Goal: Task Accomplishment & Management: Manage account settings

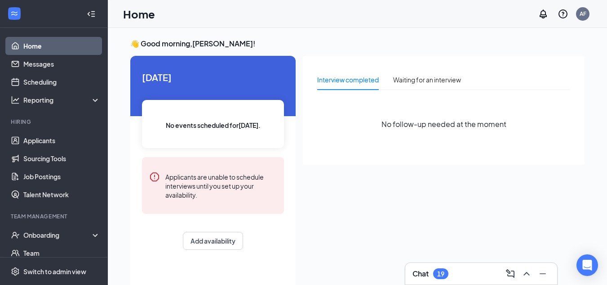
click at [434, 278] on div "Chat 19" at bounding box center [431, 273] width 36 height 11
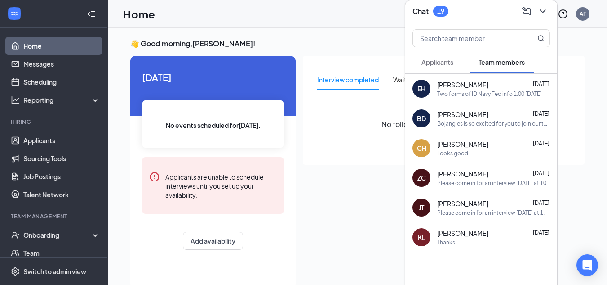
click at [442, 59] on span "Applicants" at bounding box center [438, 62] width 32 height 8
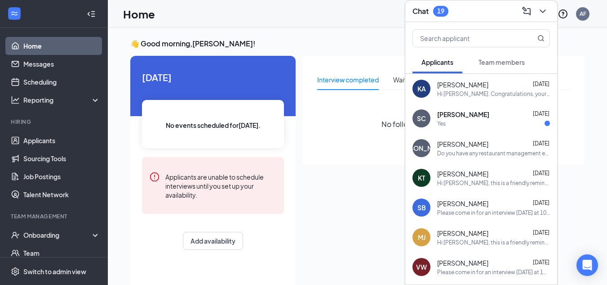
click at [469, 117] on span "[PERSON_NAME]" at bounding box center [464, 114] width 52 height 9
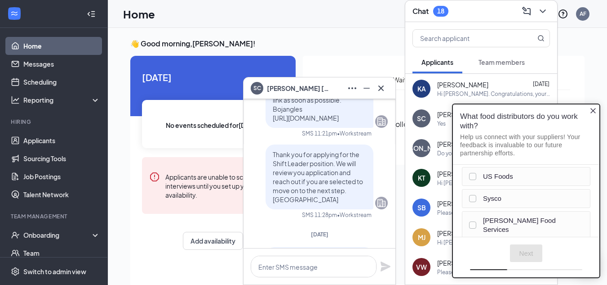
scroll to position [-270, 0]
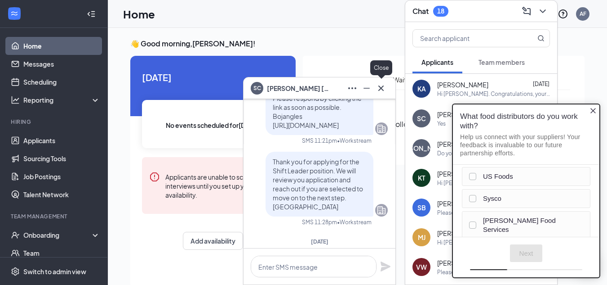
click at [385, 88] on icon "Cross" at bounding box center [381, 88] width 11 height 11
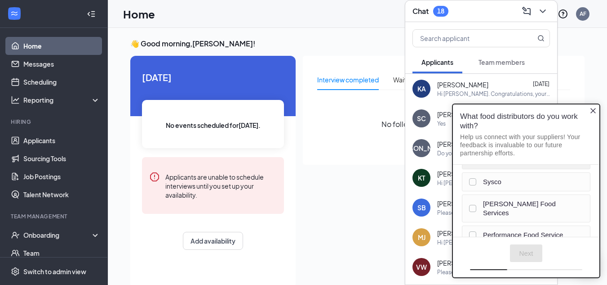
scroll to position [45, 0]
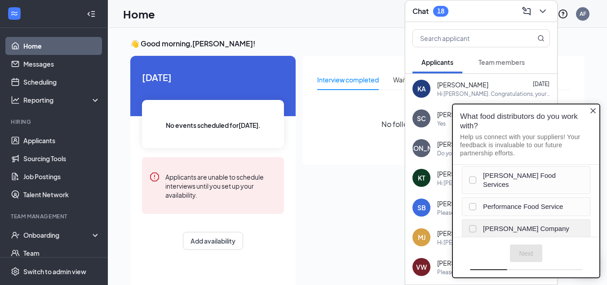
click at [471, 225] on div at bounding box center [472, 228] width 7 height 7
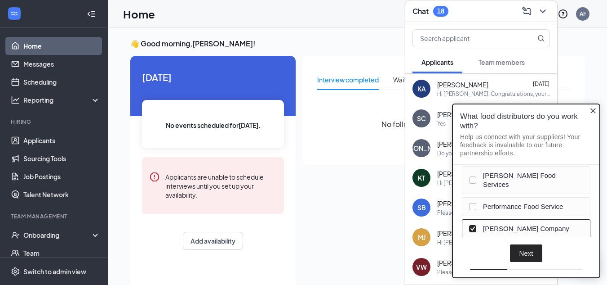
click at [535, 256] on button "Next" at bounding box center [526, 253] width 33 height 18
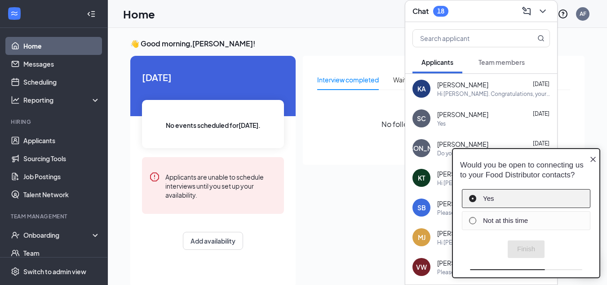
click at [475, 199] on div "Yes" at bounding box center [525, 198] width 112 height 9
click at [533, 251] on button "Finish" at bounding box center [526, 249] width 37 height 18
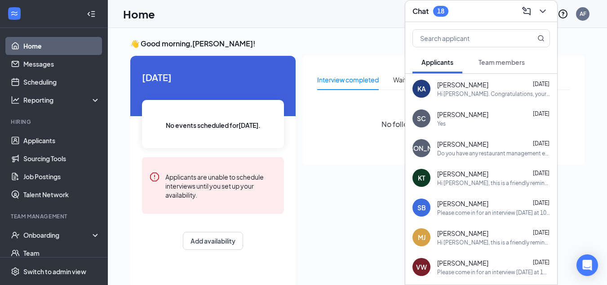
click at [493, 144] on div "[PERSON_NAME] [DATE]" at bounding box center [494, 143] width 113 height 9
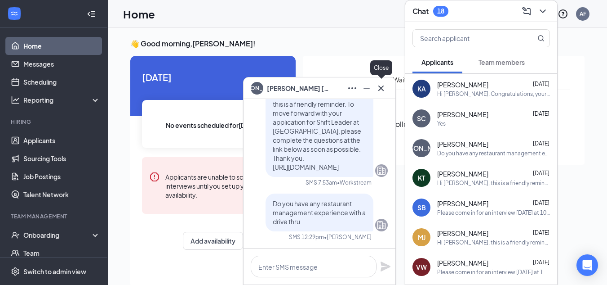
click at [383, 91] on icon "Cross" at bounding box center [381, 88] width 11 height 11
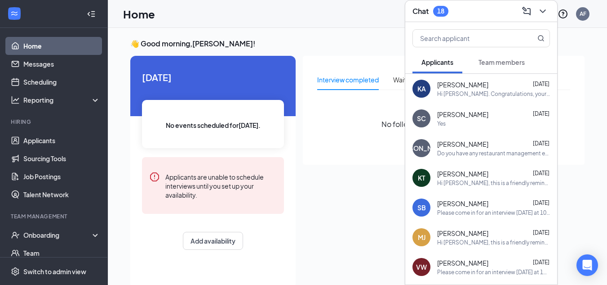
click at [444, 92] on div "Hi [PERSON_NAME]. Congratulations, your meeting with Bojangles for Team Member …" at bounding box center [494, 94] width 113 height 8
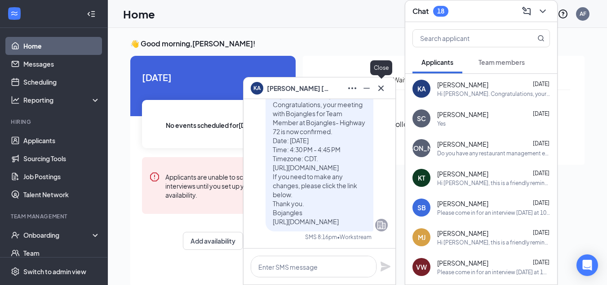
click at [382, 83] on icon "Cross" at bounding box center [381, 88] width 11 height 11
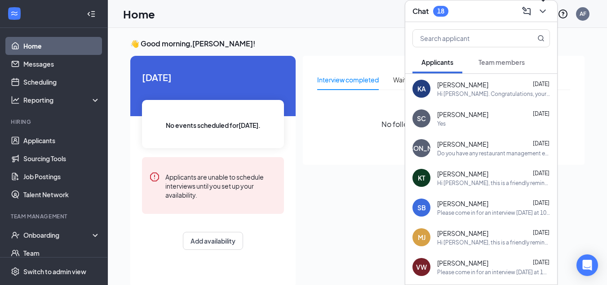
click at [540, 11] on icon "ChevronDown" at bounding box center [543, 11] width 11 height 11
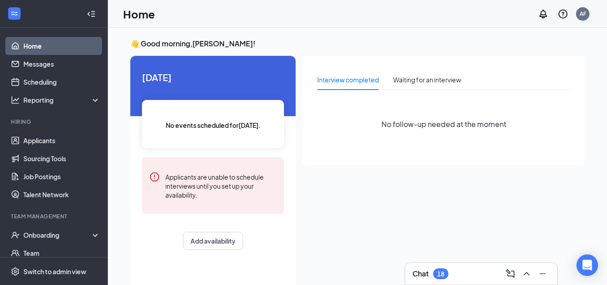
click at [30, 49] on link "Home" at bounding box center [61, 46] width 77 height 18
click at [36, 139] on link "Applicants" at bounding box center [61, 140] width 77 height 18
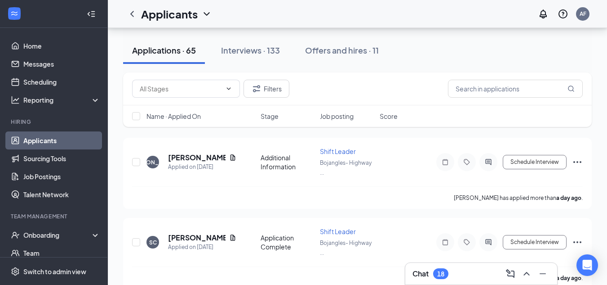
scroll to position [90, 0]
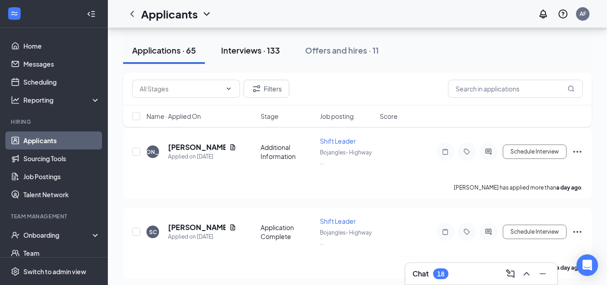
click at [257, 55] on div "Interviews · 133" at bounding box center [250, 50] width 59 height 11
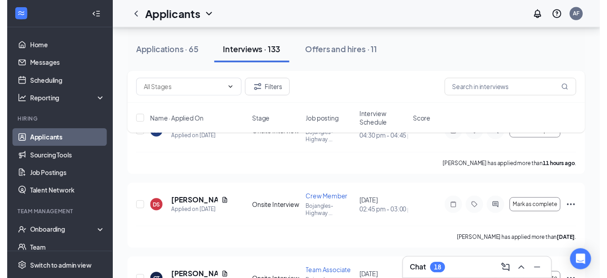
scroll to position [135, 0]
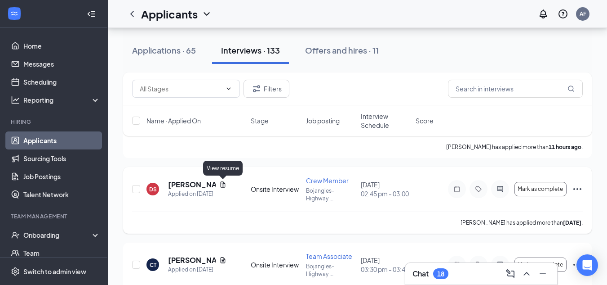
click at [226, 183] on icon "Document" at bounding box center [222, 184] width 7 height 7
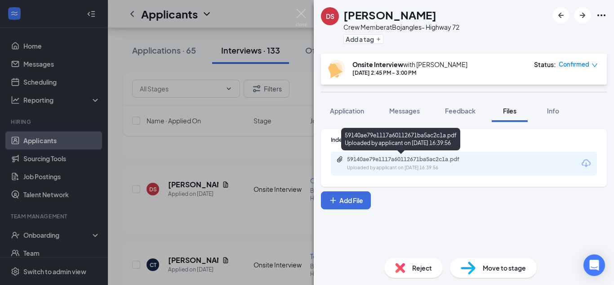
click at [387, 162] on div "59140ae79e1117a60112671ba5ac2c1a.pdf" at bounding box center [410, 159] width 126 height 7
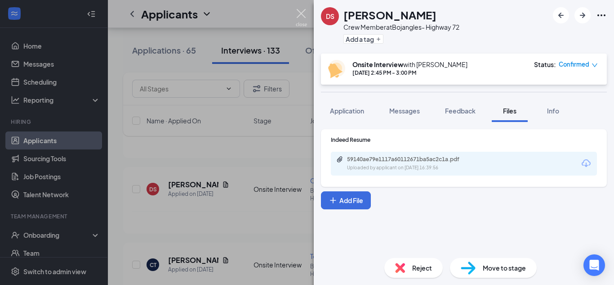
click at [300, 18] on img at bounding box center [301, 18] width 11 height 18
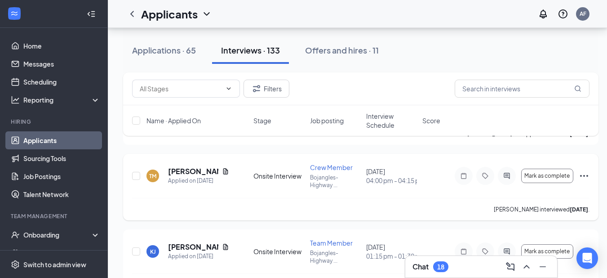
scroll to position [315, 0]
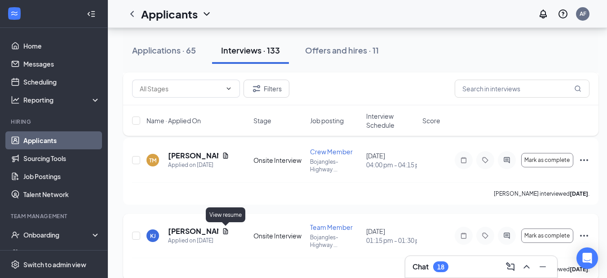
click at [223, 229] on icon "Document" at bounding box center [225, 231] width 7 height 7
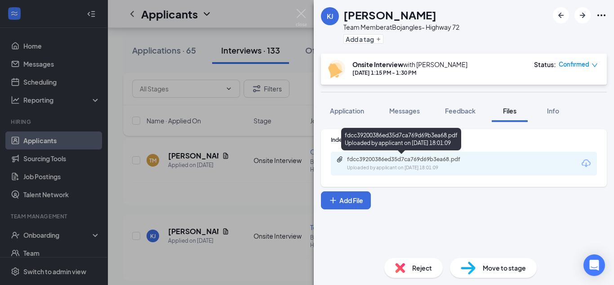
click at [442, 170] on div "Uploaded by applicant on [DATE] 18:01:09" at bounding box center [414, 167] width 135 height 7
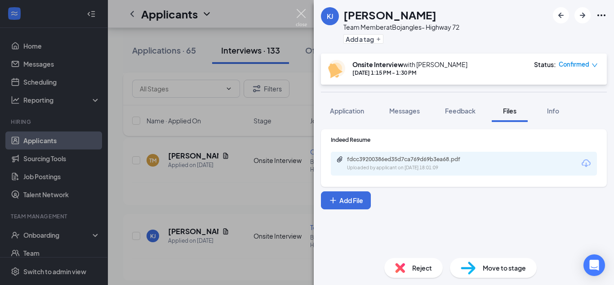
click at [300, 13] on img at bounding box center [301, 18] width 11 height 18
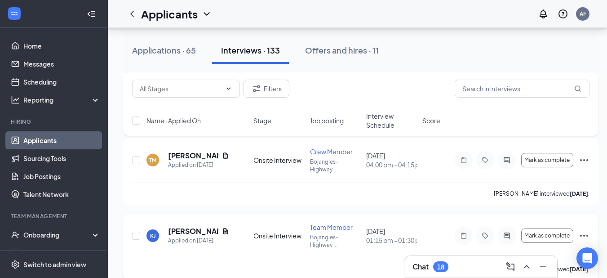
click at [589, 235] on icon "Ellipses" at bounding box center [584, 235] width 11 height 11
click at [528, 254] on p "[PERSON_NAME] as hired" at bounding box center [543, 254] width 77 height 9
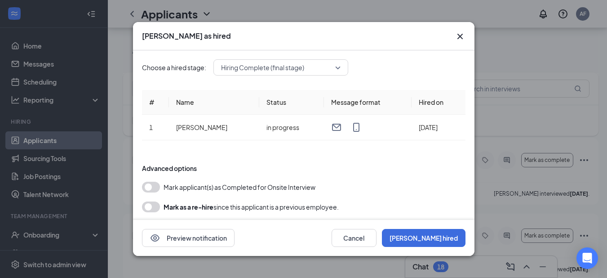
click at [155, 187] on button "button" at bounding box center [151, 187] width 18 height 11
click at [444, 235] on button "[PERSON_NAME] hired" at bounding box center [424, 238] width 84 height 18
